Goal: Information Seeking & Learning: Learn about a topic

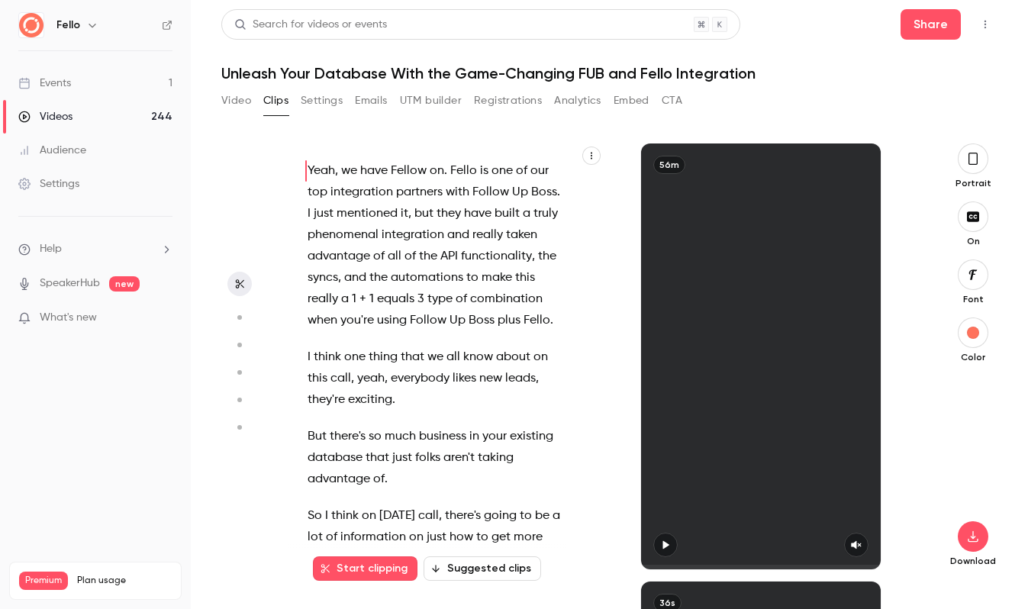
click at [66, 82] on div "Events" at bounding box center [44, 83] width 53 height 15
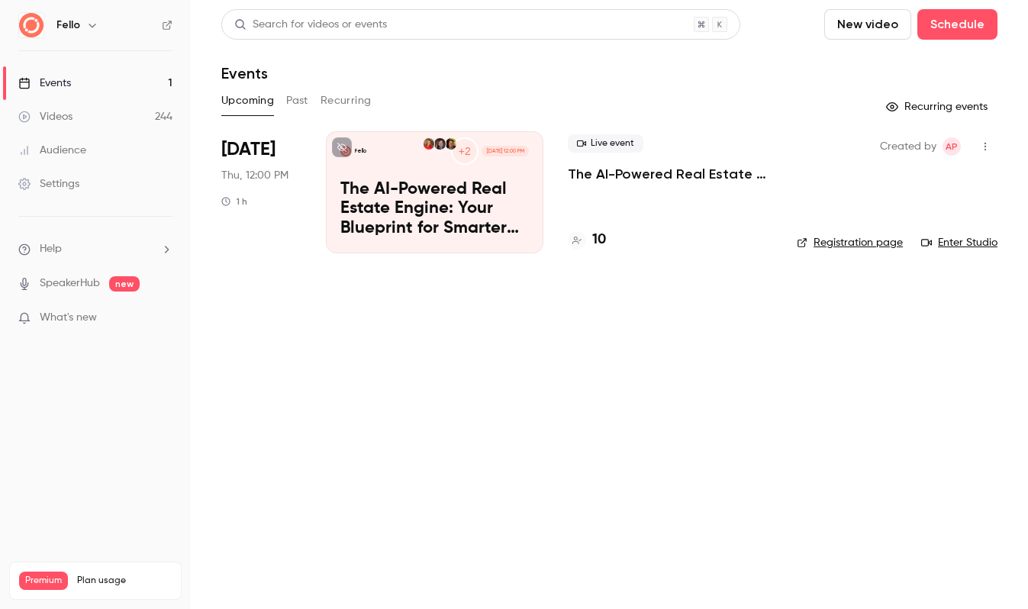
click at [295, 101] on button "Past" at bounding box center [297, 101] width 22 height 24
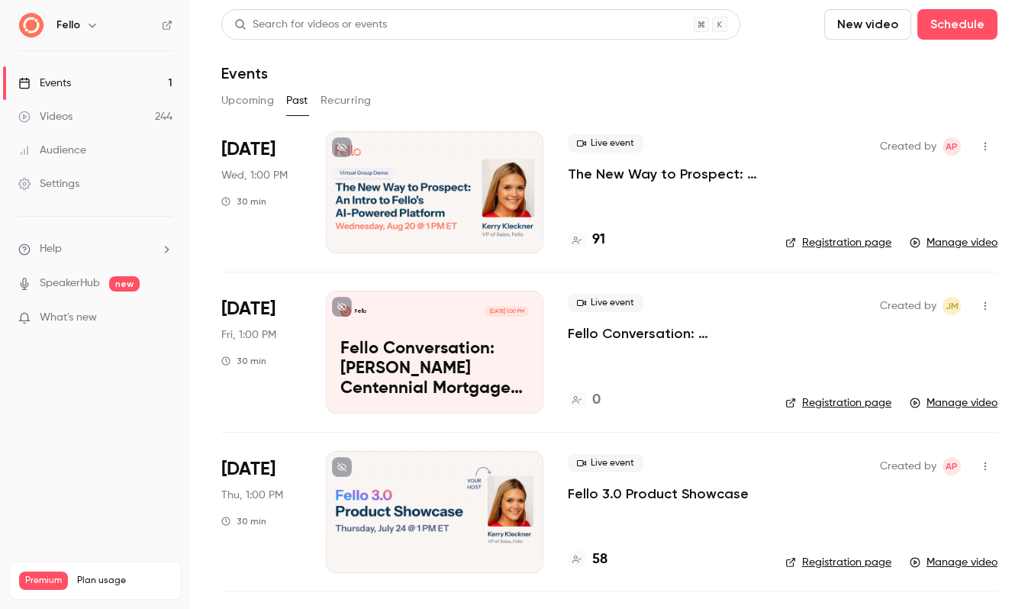
click at [619, 176] on p "The New Way to Prospect: An Intro to [PERSON_NAME]-Powered Platform" at bounding box center [664, 174] width 193 height 18
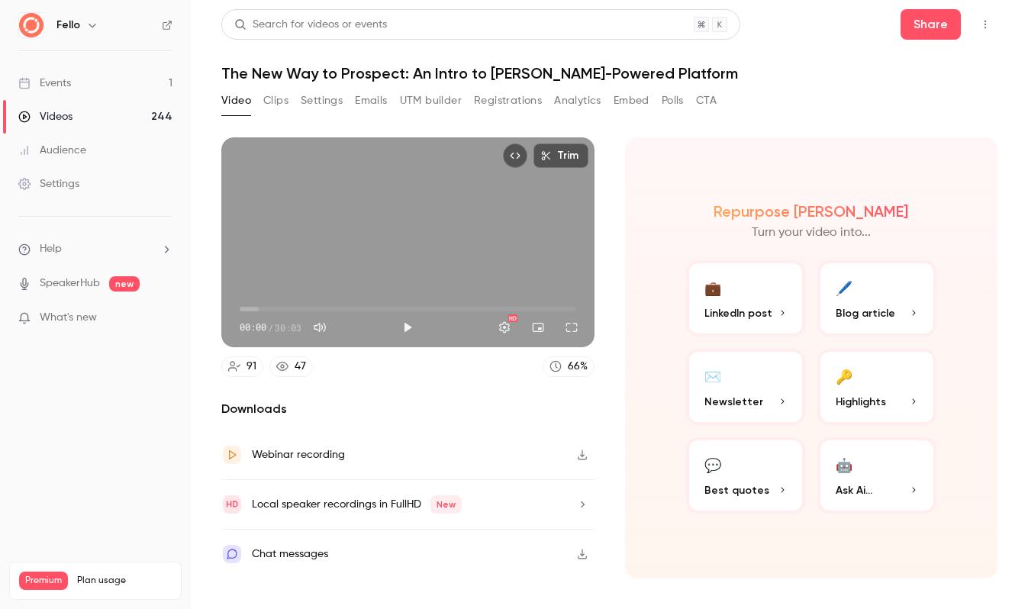
click at [511, 103] on button "Registrations" at bounding box center [508, 101] width 68 height 24
